Goal: Ask a question

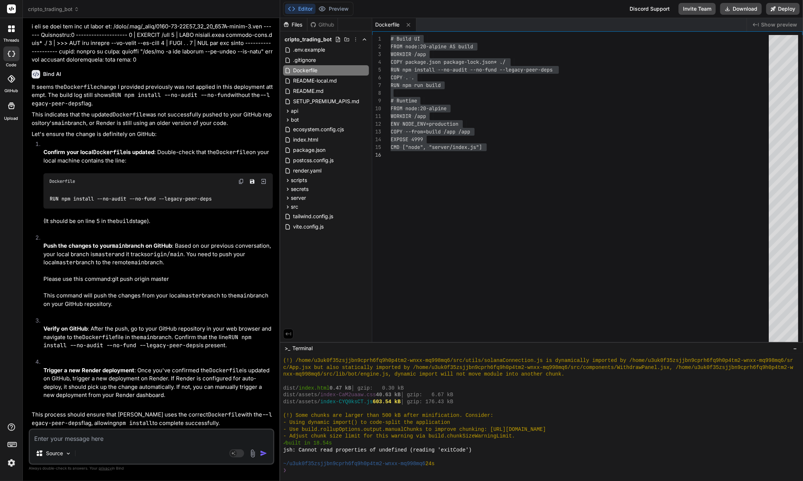
click at [118, 439] on textarea at bounding box center [151, 435] width 243 height 13
type textarea "s"
type textarea "x"
type textarea "so"
type textarea "x"
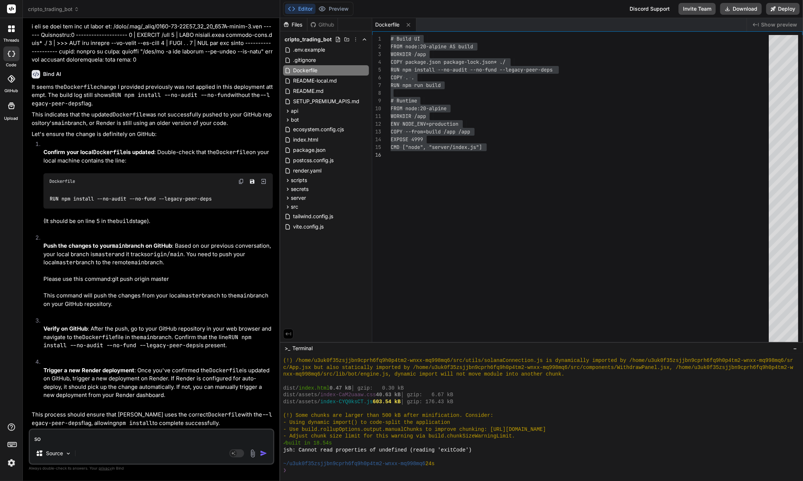
type textarea "so"
type textarea "x"
type textarea "so i"
type textarea "x"
type textarea "so it"
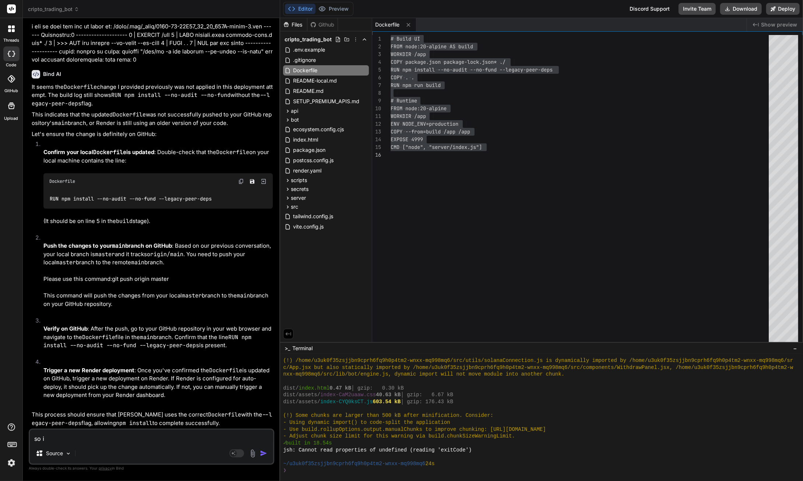
type textarea "x"
type textarea "so it"
type textarea "x"
type textarea "so it i"
type textarea "x"
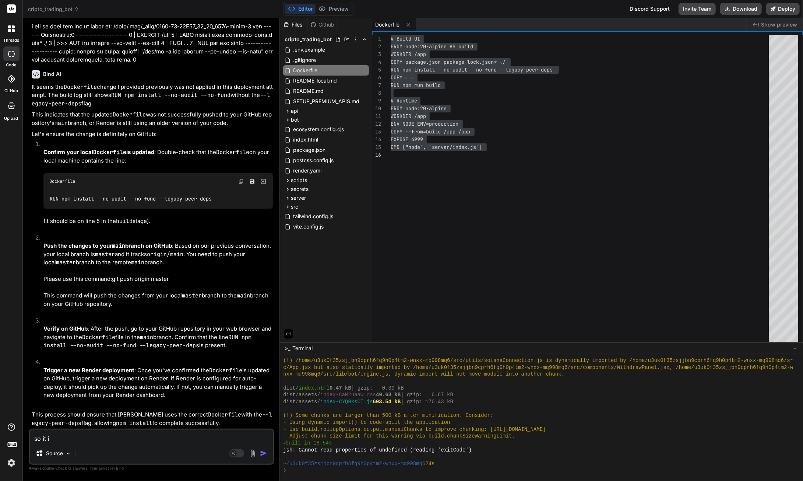
type textarea "so it is"
type textarea "x"
type textarea "so it is"
type textarea "x"
type textarea "so it is r"
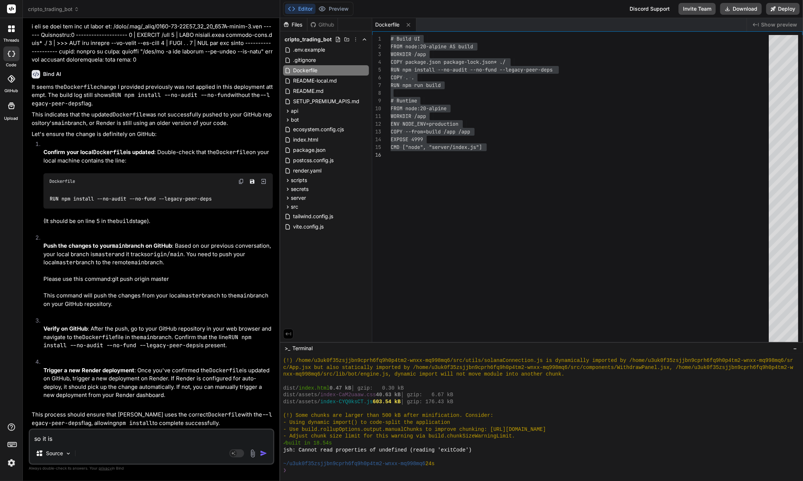
type textarea "x"
type textarea "so it is ru"
type textarea "x"
type textarea "so it is run"
type textarea "x"
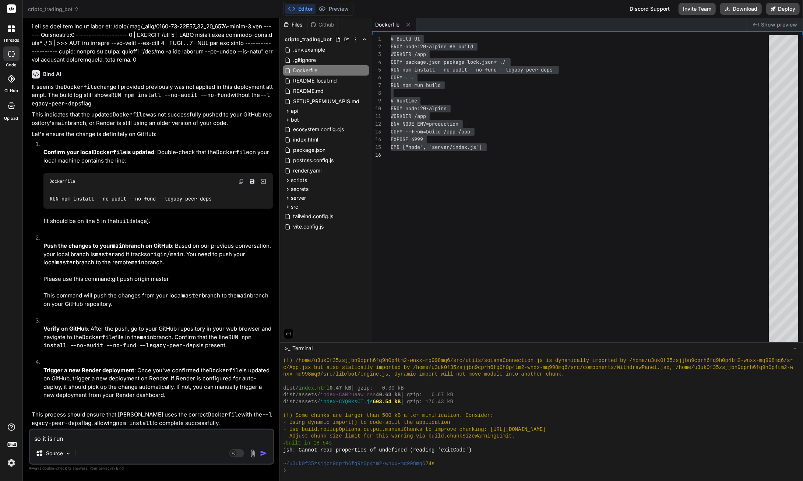
type textarea "so it is runn"
type textarea "x"
type textarea "so it is runni"
type textarea "x"
type textarea "so it is runnin"
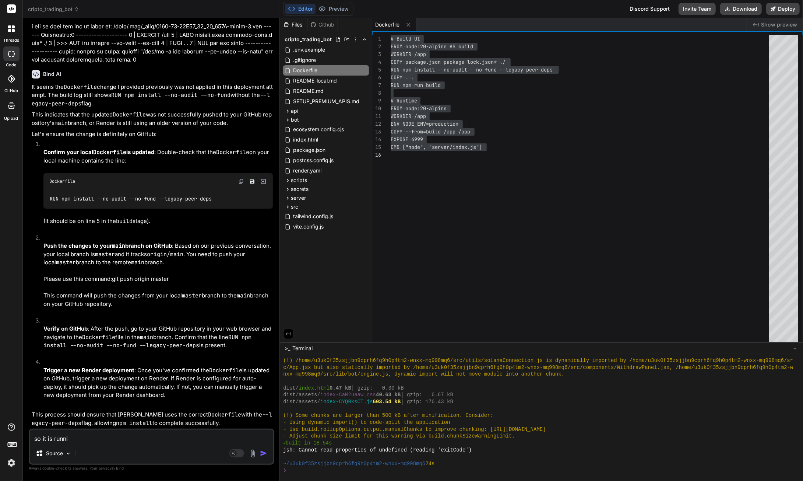
type textarea "x"
type textarea "so it is running"
type textarea "x"
type textarea "so it is running"
type textarea "x"
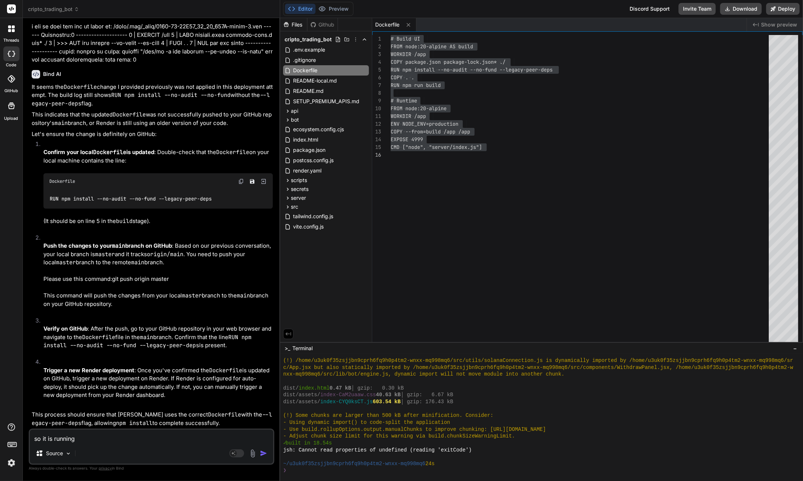
type textarea "so it is running n"
type textarea "x"
type textarea "so it is running no"
type textarea "x"
type textarea "so it is running now"
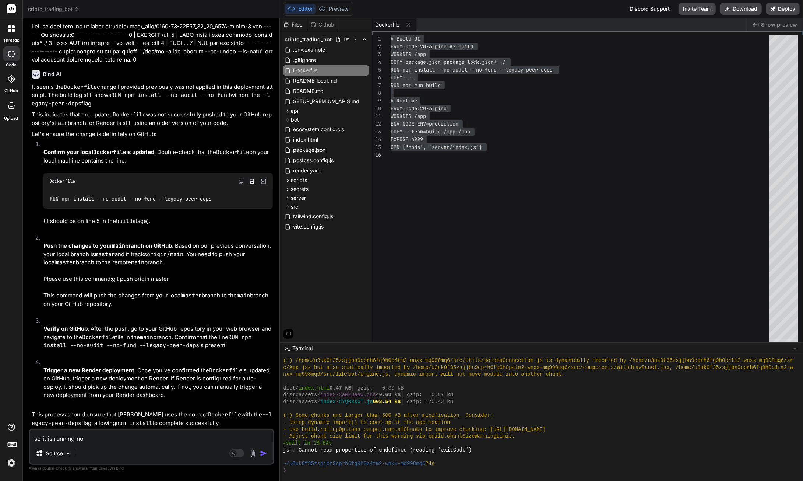
type textarea "x"
type textarea "so it is running now"
type textarea "x"
type textarea "so it is running now a"
type textarea "x"
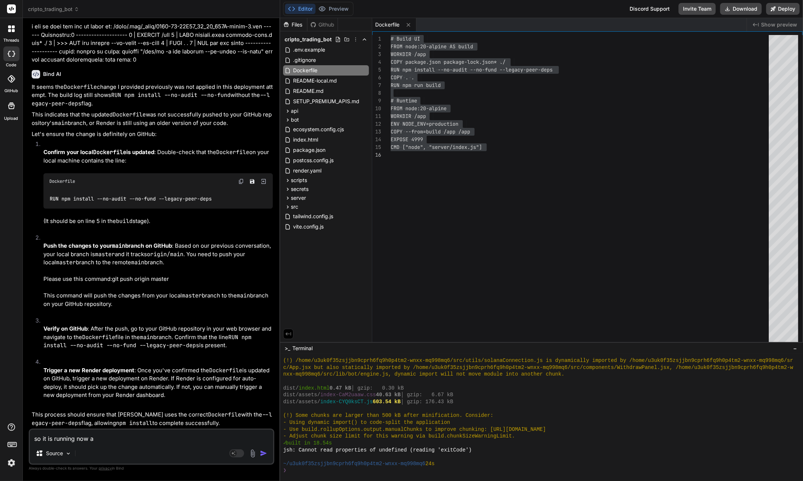
type textarea "so it is running now an"
type textarea "x"
type textarea "so it is running now and"
type textarea "x"
type textarea "so it is running now and"
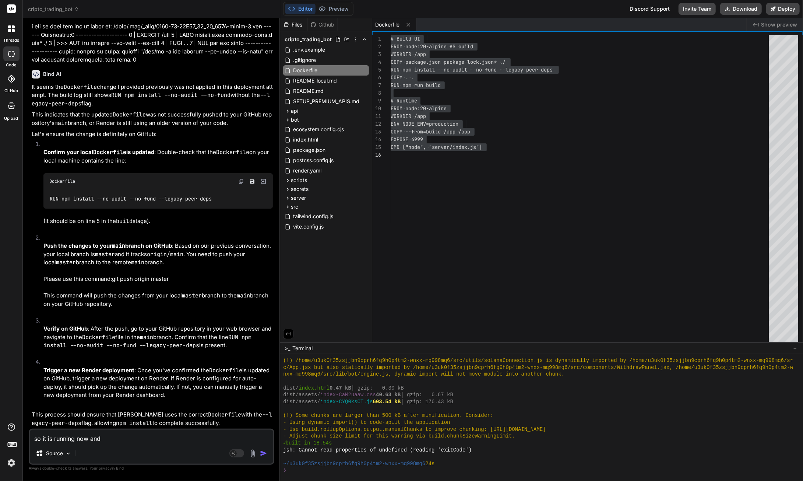
type textarea "x"
type textarea "so it is running now and i"
type textarea "x"
type textarea "so it is running now and i"
type textarea "x"
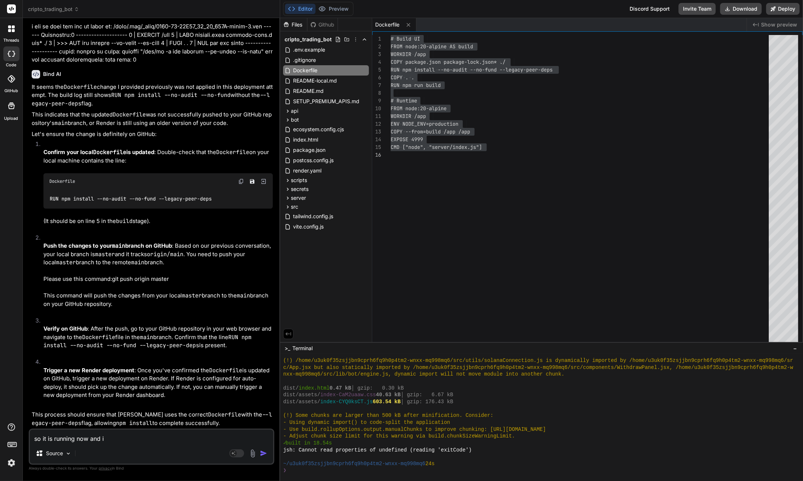
type textarea "so it is running now and i h"
type textarea "x"
type textarea "so it is running now and i"
type textarea "x"
type textarea "so it is running now and i g"
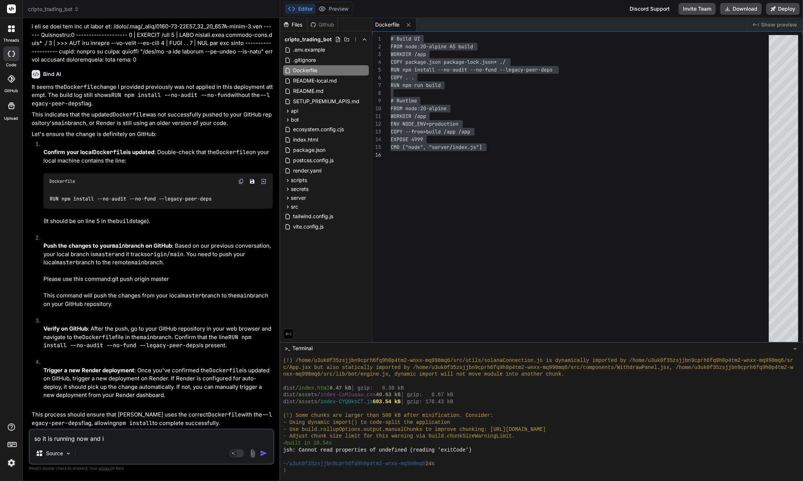
type textarea "x"
type textarea "so it is running now and i go"
type textarea "x"
type textarea "so it is running now and i got"
type textarea "x"
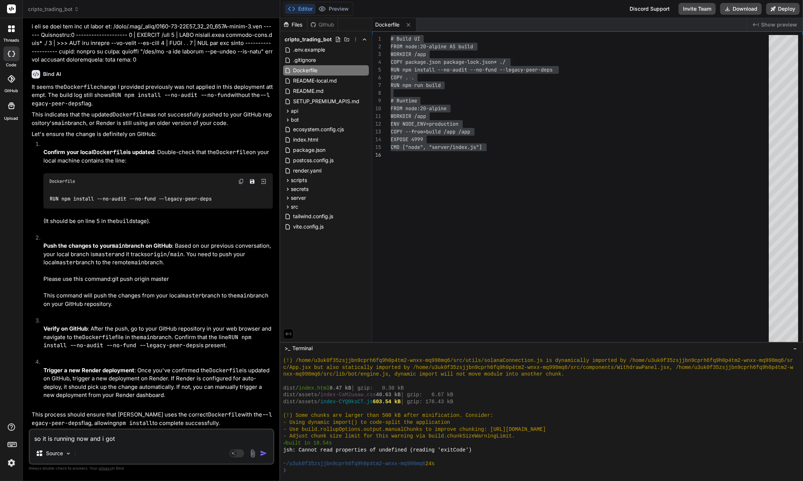
type textarea "so it is running now and i got"
type textarea "x"
type textarea "so it is running now and i got t"
type textarea "x"
type textarea "so it is running now and i got th"
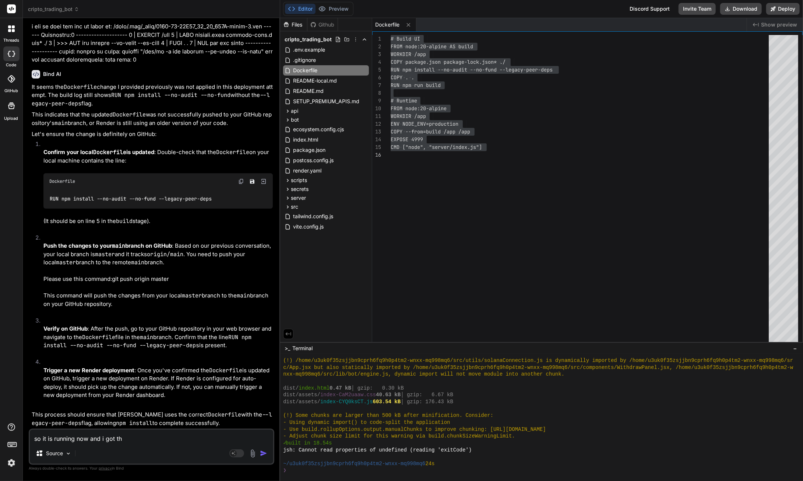
type textarea "x"
type textarea "so it is running now and i got thi"
type textarea "x"
type textarea "so it is running now and i got this"
type textarea "x"
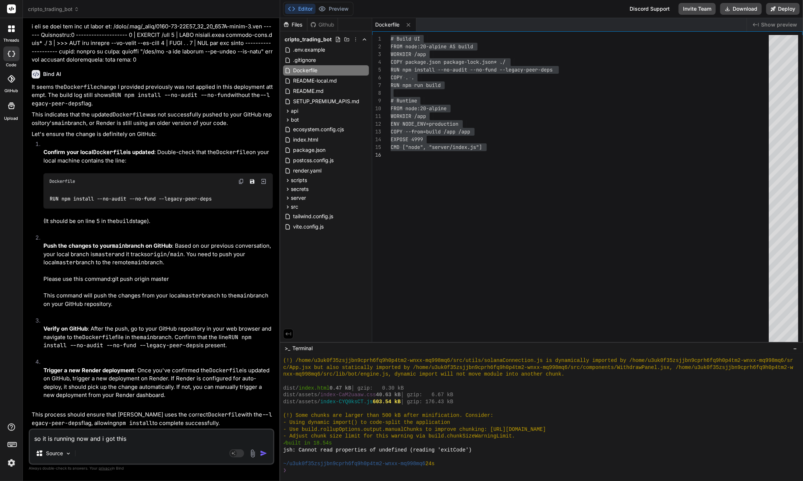
type textarea "so it is running now and i got this"
type textarea "x"
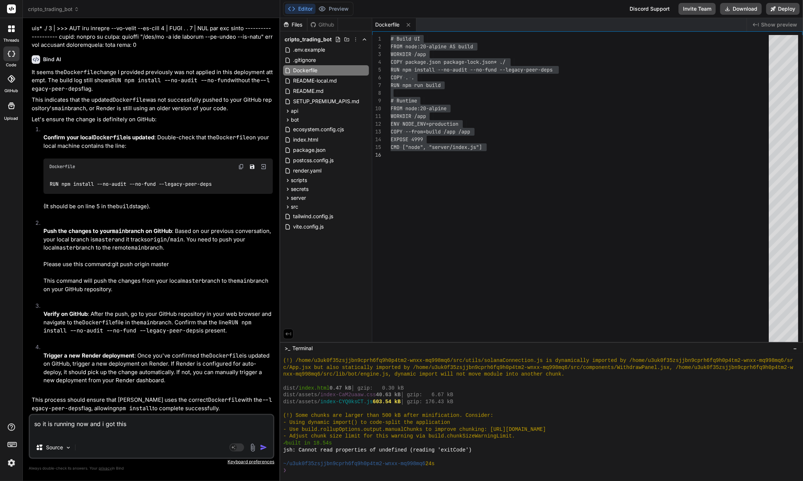
paste textarea "Loremipsum do Sitamet consec... adipi-eLItseDd.ei:17 🚀 Tempor incididun - utlab…"
type textarea "lo ip do sitamet con adi e sed doei Temporinci ut Laboree dolore... magna-aLIqu…"
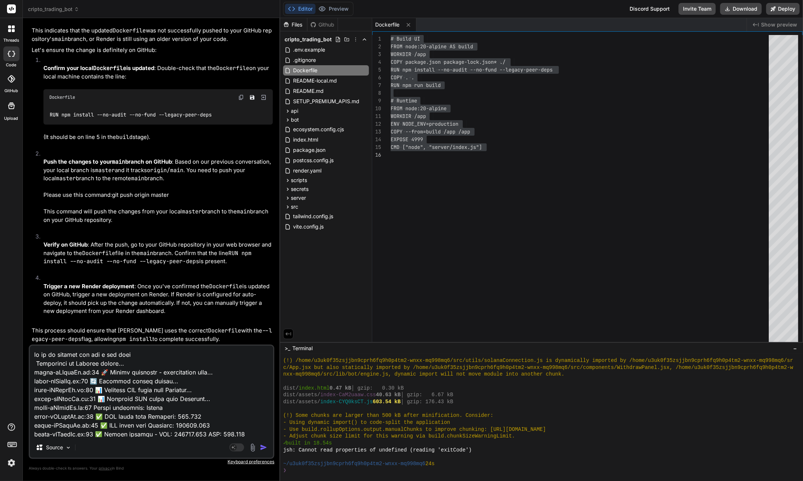
scroll to position [849, 0]
type textarea "x"
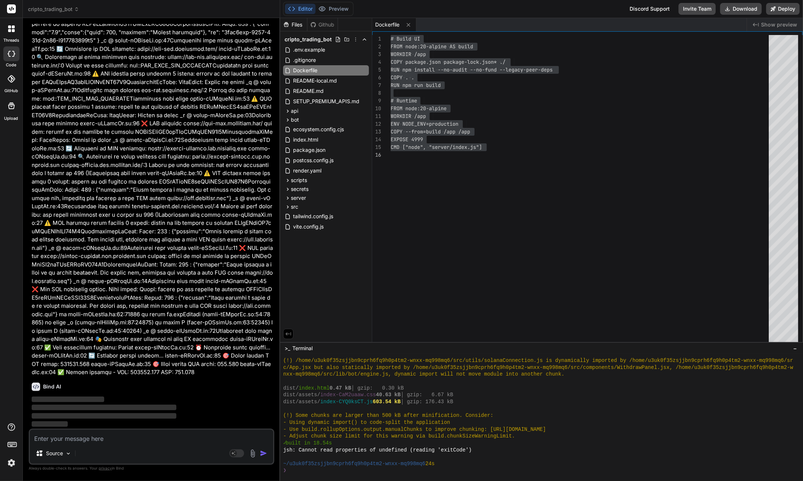
scroll to position [12052, 0]
type textarea "x"
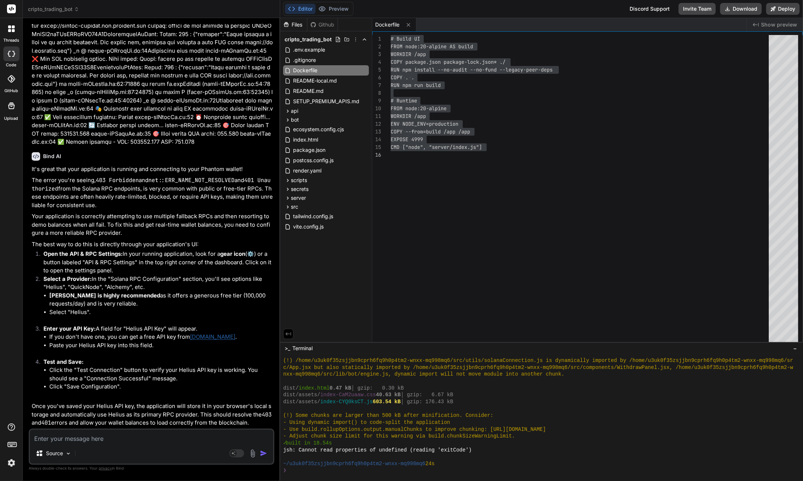
scroll to position [12301, 0]
click at [48, 442] on textarea at bounding box center [151, 435] width 243 height 13
type textarea "o"
type textarea "x"
type textarea "ok"
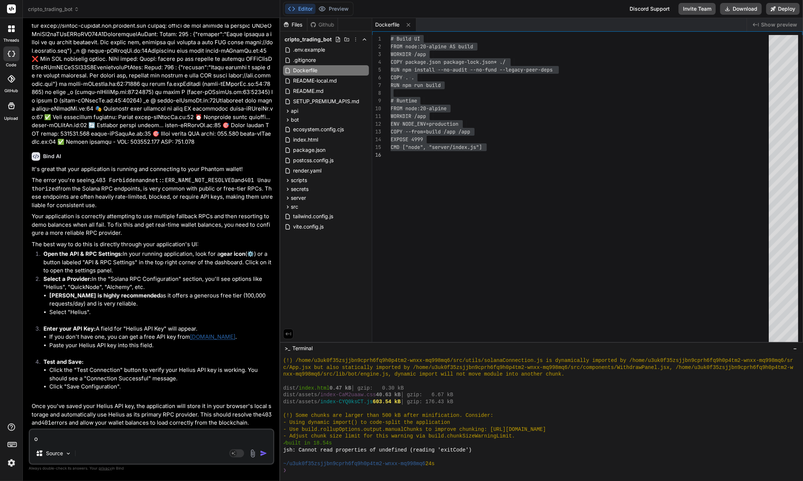
type textarea "x"
type textarea "ok"
type textarea "x"
type textarea "ok h"
type textarea "x"
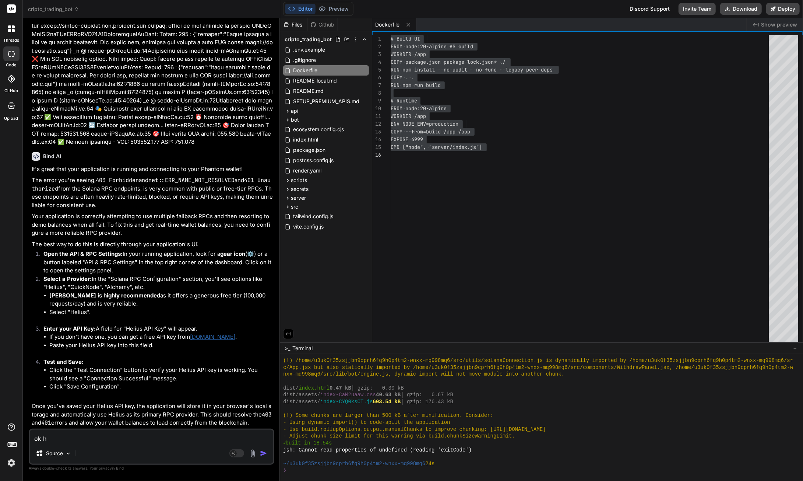
type textarea "ok ho"
type textarea "x"
type textarea "ok how"
type textarea "x"
type textarea "ok how"
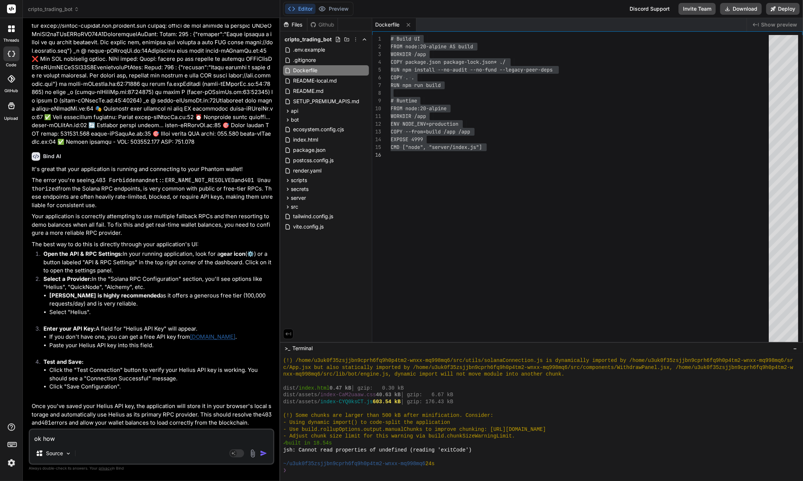
type textarea "x"
type textarea "ok how d"
type textarea "x"
type textarea "ok how do"
type textarea "x"
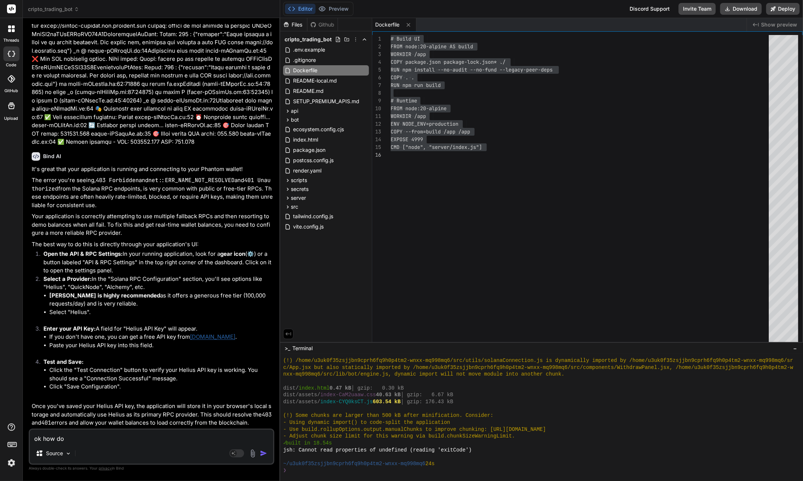
type textarea "ok how do"
type textarea "x"
type textarea "ok how do i"
type textarea "x"
type textarea "ok how do i"
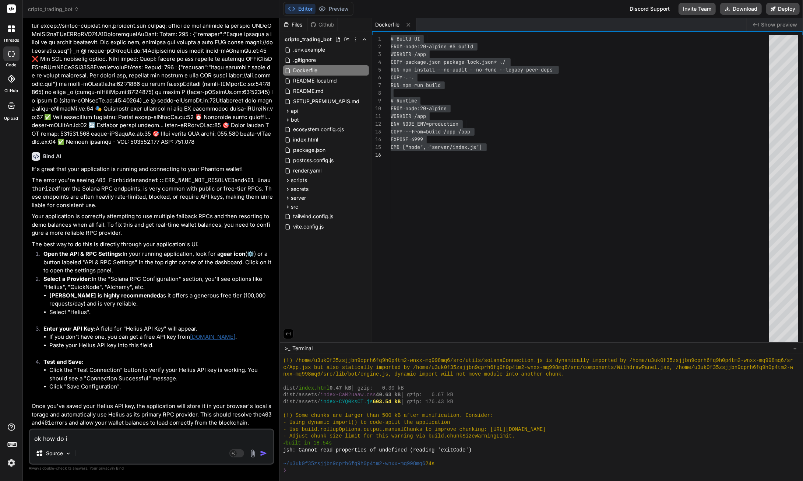
type textarea "x"
type textarea "ok how do i k"
type textarea "x"
type textarea "ok how do i kn"
type textarea "x"
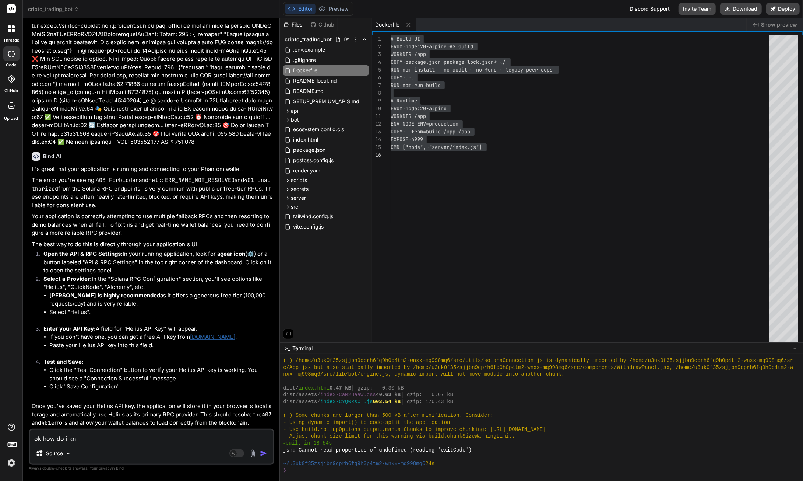
type textarea "ok how do i kno"
type textarea "x"
type textarea "ok how do i know"
type textarea "x"
type textarea "ok how do i know"
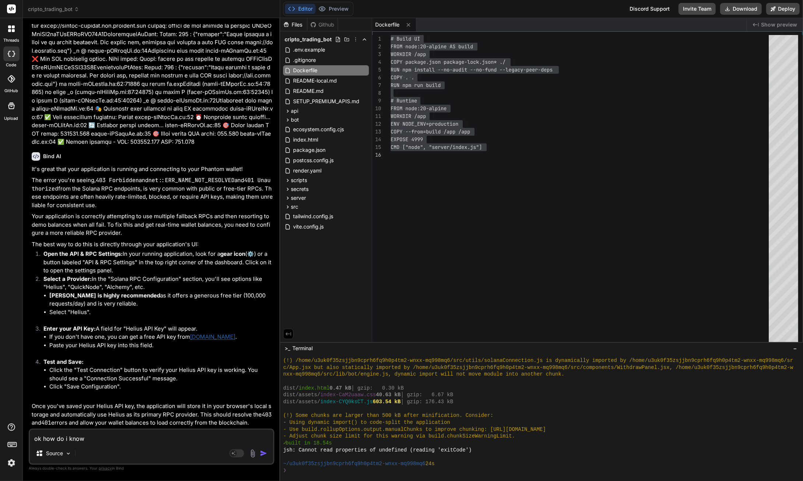
type textarea "x"
type textarea "ok how do i know t"
type textarea "x"
type textarea "ok how do i know th"
type textarea "x"
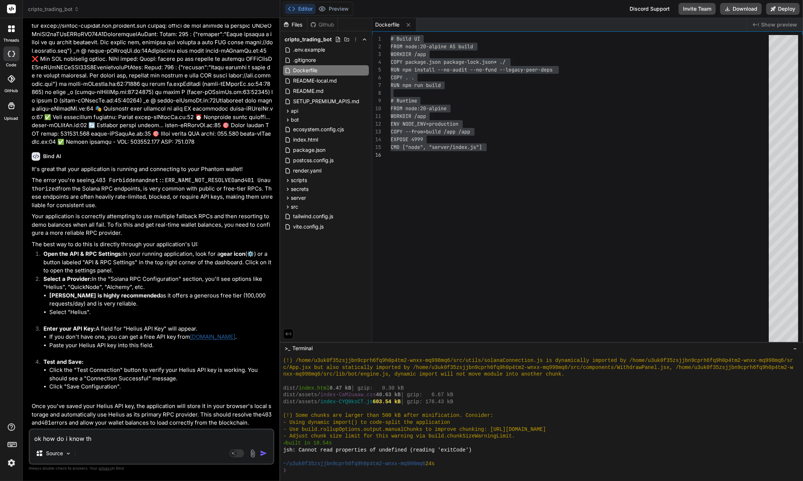
type textarea "ok how do i know the"
type textarea "x"
type textarea "ok how do i know the"
type textarea "x"
type textarea "ok how do i know the w"
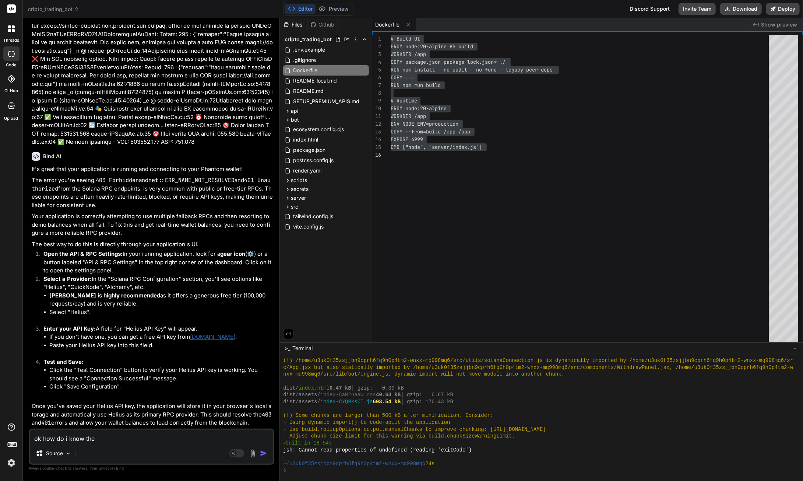
type textarea "x"
type textarea "ok how do i know the wa"
type textarea "x"
type textarea "ok how do i know the wal"
type textarea "x"
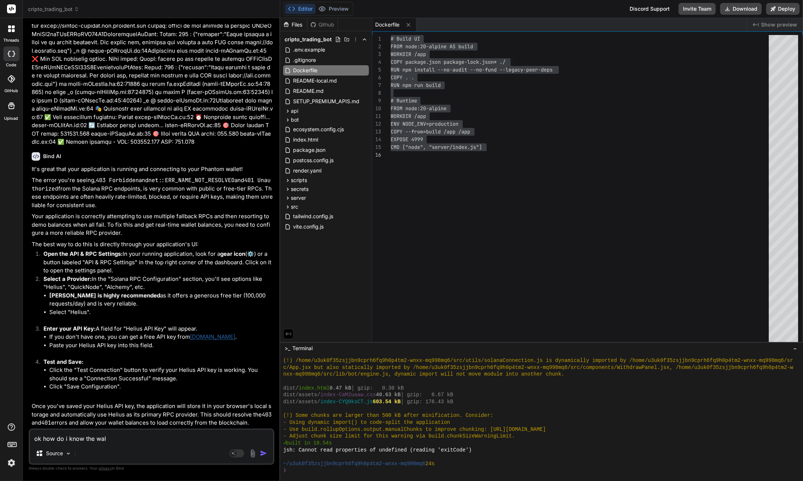
type textarea "ok how do i know the wall"
type textarea "x"
type textarea "ok how do i know the wal"
type textarea "x"
type textarea "ok how do i know the wa"
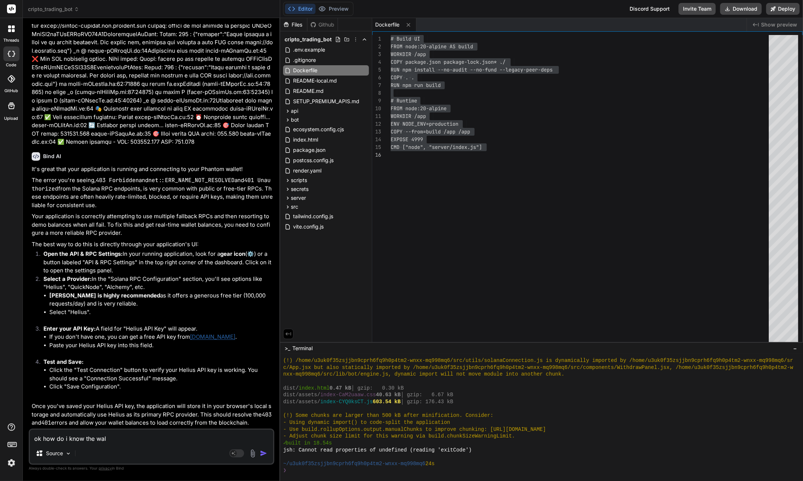
type textarea "x"
type textarea "ok how do i know the w"
type textarea "x"
type textarea "ok how do i know the"
type textarea "x"
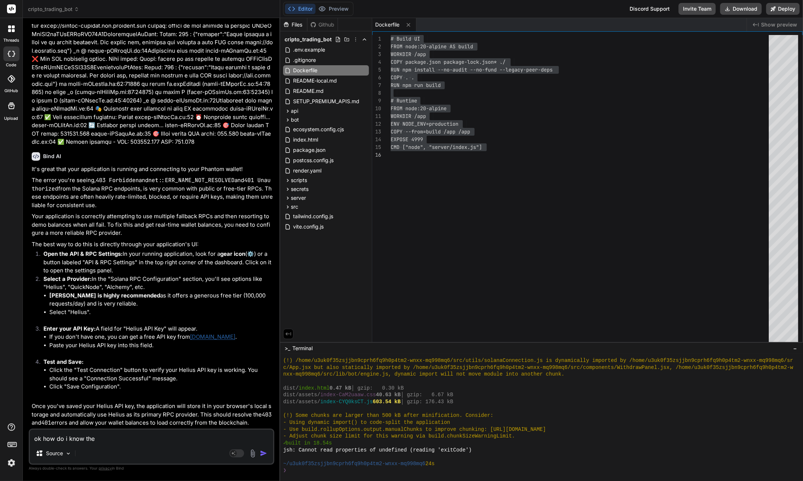
type textarea "ok how do i know the b"
type textarea "x"
type textarea "ok how do i know the bo"
type textarea "x"
type textarea "ok how do i know the bot"
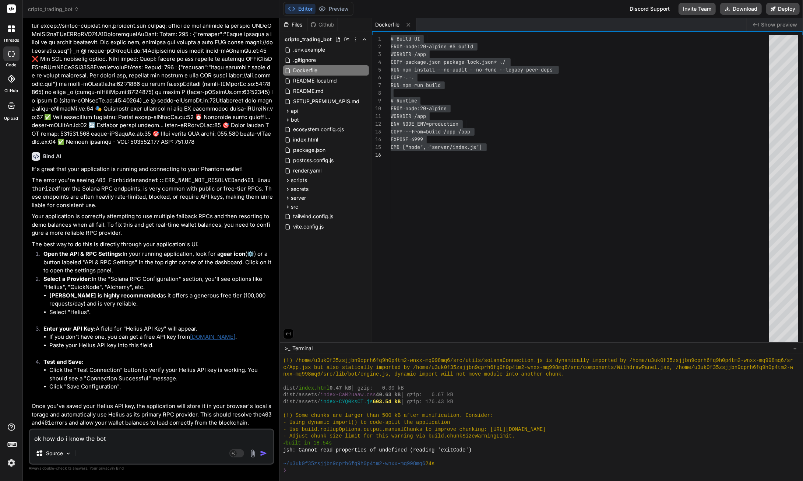
type textarea "x"
type textarea "ok how do i know the bo"
type textarea "x"
type textarea "ok how do i know the b"
type textarea "x"
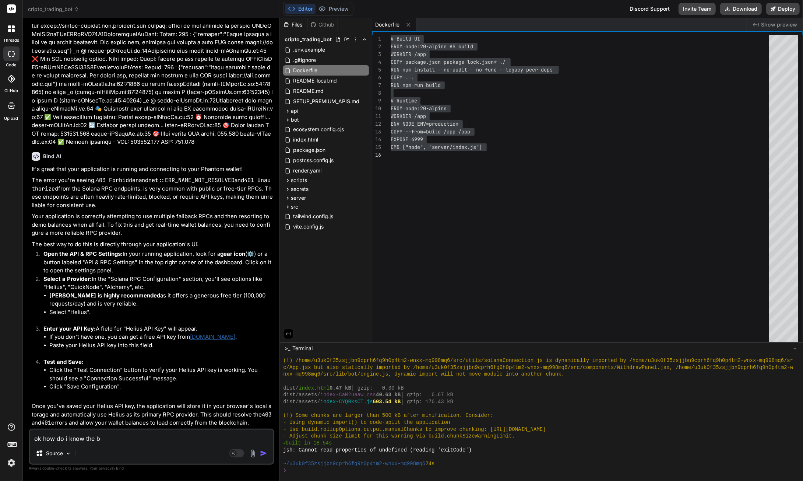
type textarea "ok how do i know the"
type textarea "x"
type textarea "ok how do i know the w"
type textarea "x"
type textarea "ok how do i know the wa"
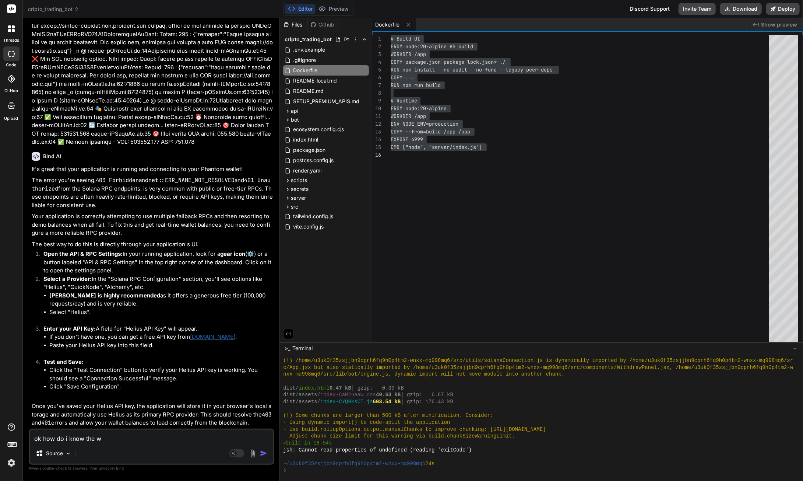
type textarea "x"
type textarea "ok how do i know the wal"
type textarea "x"
type textarea "ok how do i know the wall"
type textarea "x"
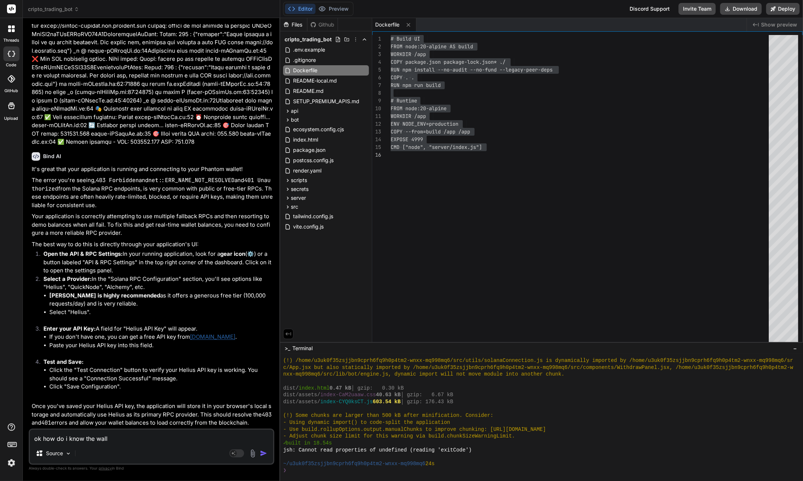
type textarea "ok how do i know the walle"
type textarea "x"
type textarea "ok how do i know the wallet"
type textarea "x"
type textarea "ok how do i know the wallet"
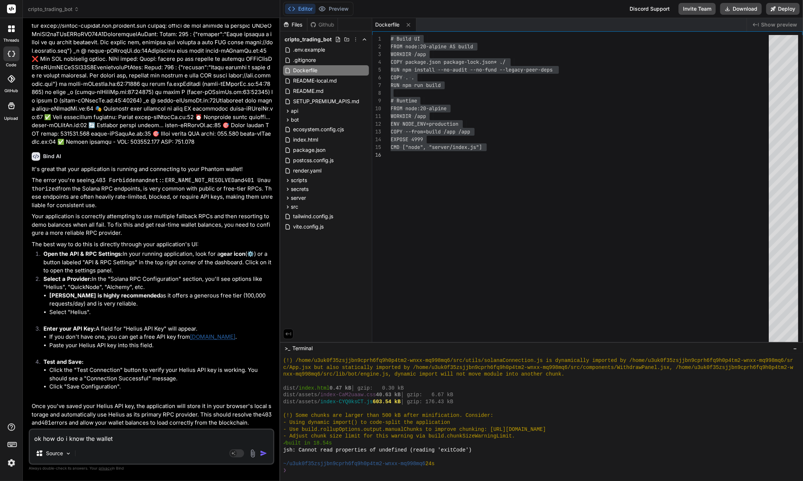
type textarea "x"
type textarea "ok how do i know the wallet o"
type textarea "x"
type textarea "ok how do i know the wallet"
type textarea "x"
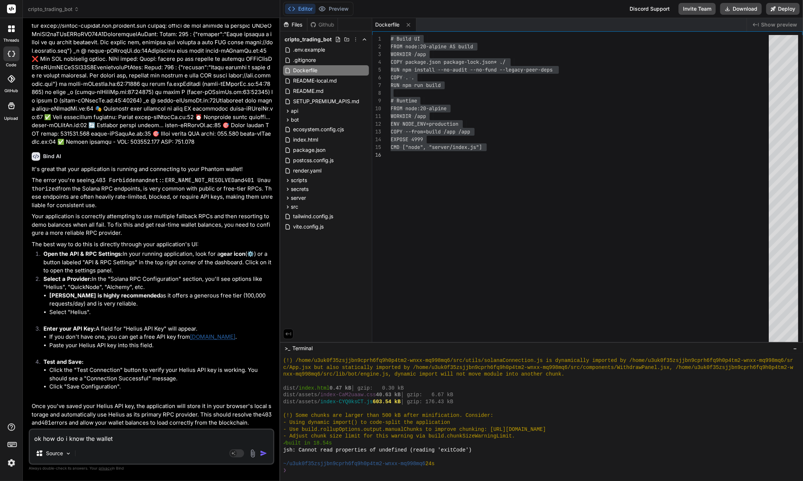
type textarea "ok how do i know the wallet b"
type textarea "x"
type textarea "ok how do i know the wallet bo"
type textarea "x"
type textarea "ok how do i know the wallet bot"
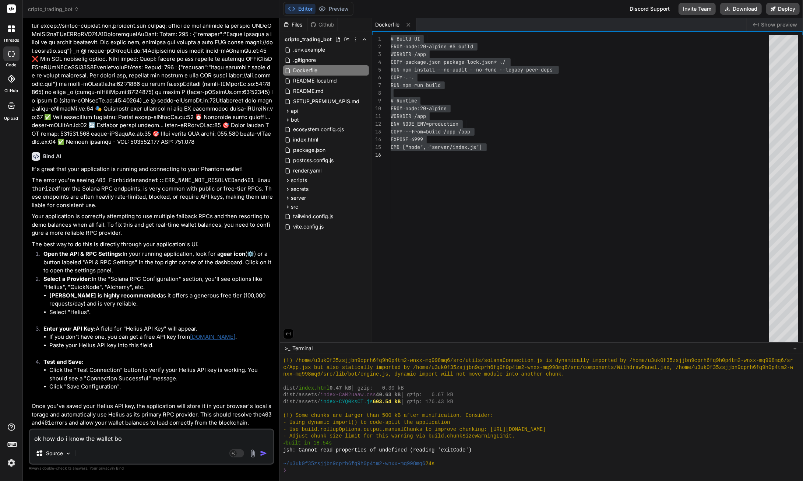
type textarea "x"
type textarea "ok how do i know the wallet bot"
type textarea "x"
type textarea "ok how do i know the wallet bot i"
type textarea "x"
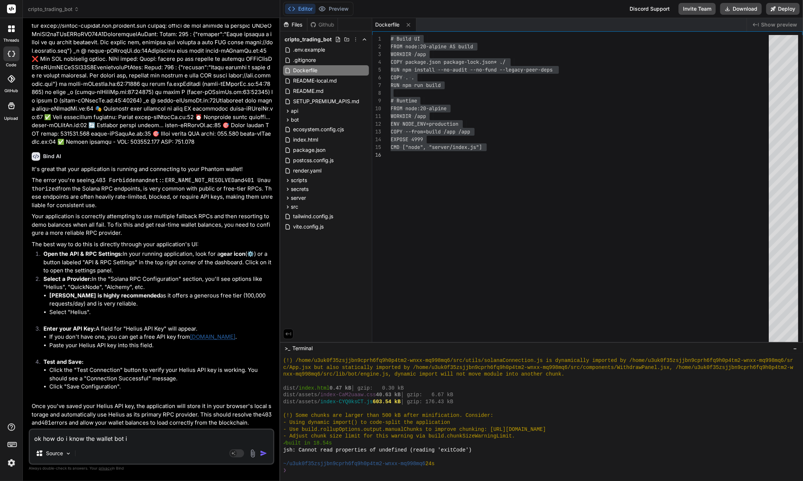
type textarea "ok how do i know the wallet bot is"
type textarea "x"
type textarea "ok how do i know the wallet bot is"
type textarea "x"
type textarea "ok how do i know the wallet bot is t"
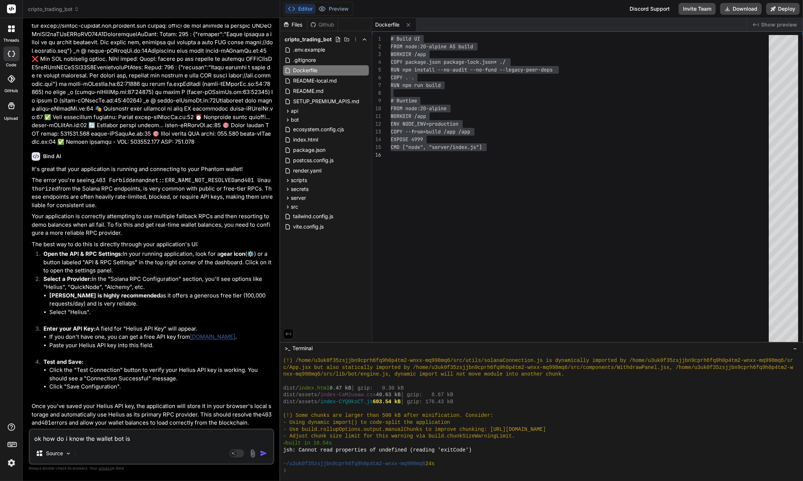
type textarea "x"
type textarea "ok how do i know the wallet bot is th"
type textarea "x"
type textarea "ok how do i know the wallet bot is the"
type textarea "x"
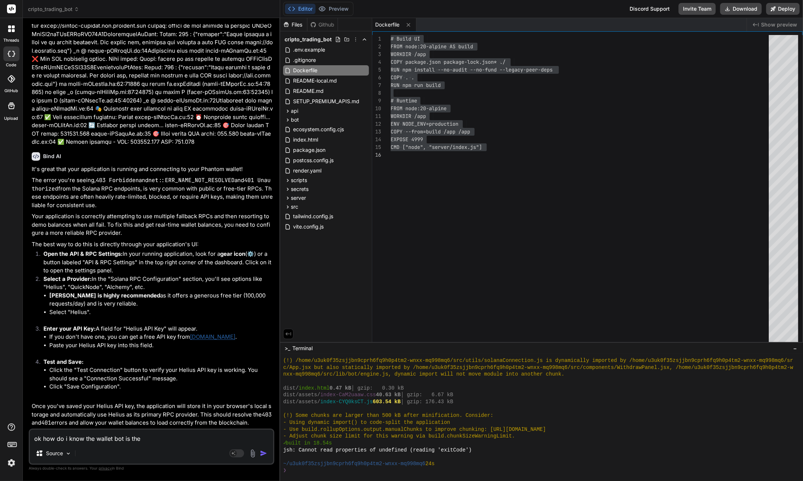
type textarea "ok how do i know the wallet bot is ther"
type textarea "x"
type textarea "ok how do i know the wallet bot is there"
type textarea "x"
type textarea "ok how do i know the wallet bot is there"
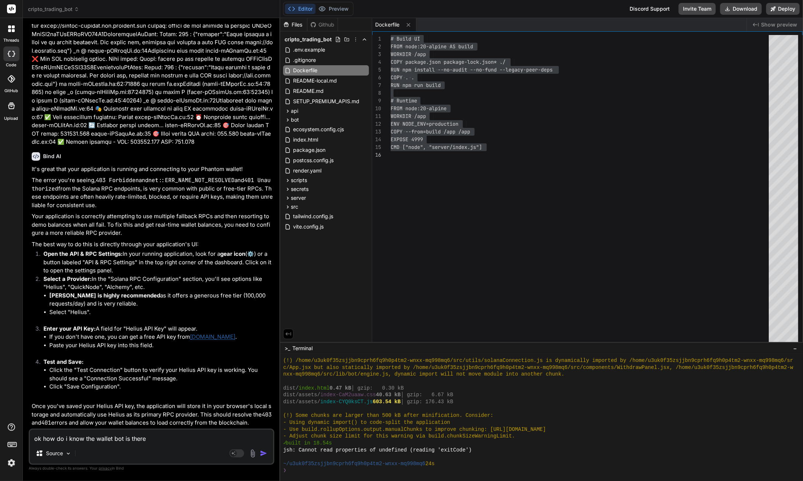
type textarea "x"
type textarea "ok how do i know the wallet bot is there ?"
type textarea "x"
type textarea "ok how do i know the wallet bot is there ?"
type textarea "x"
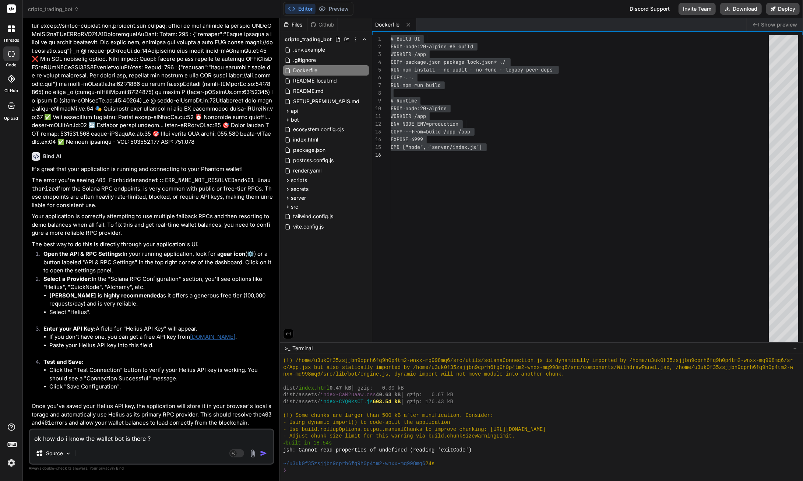
type textarea "ok how do i know the wallet bot is there ? h"
type textarea "x"
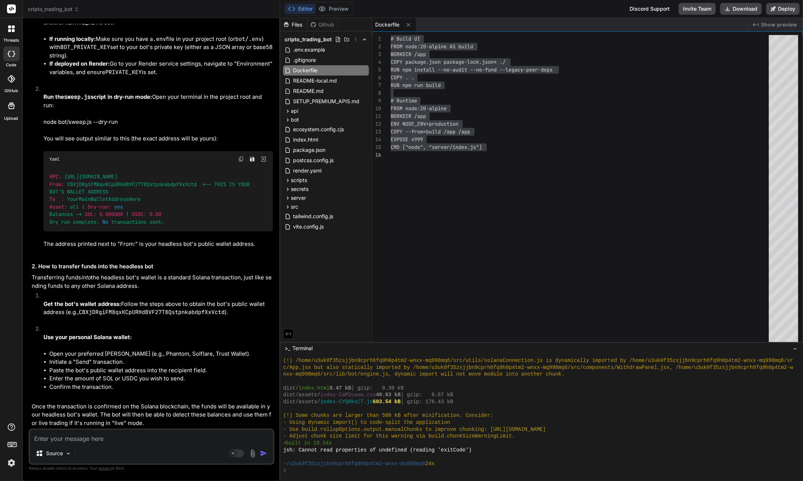
scroll to position [12863, 0]
click at [87, 438] on textarea at bounding box center [151, 435] width 243 height 13
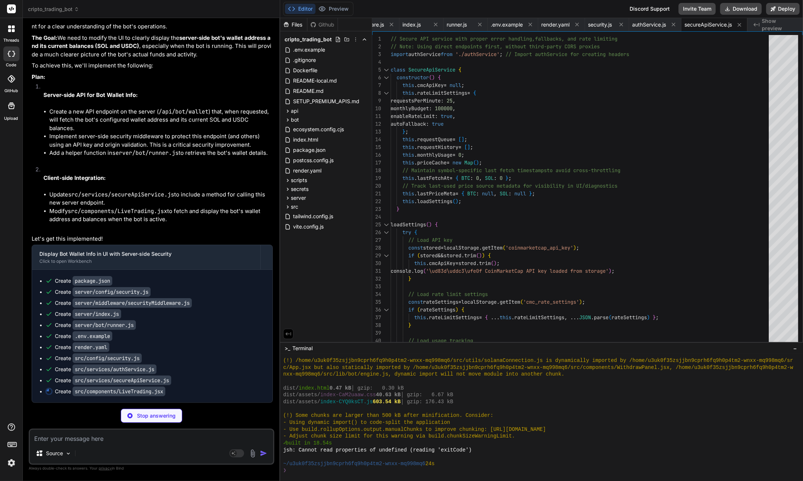
scroll to position [13382, 0]
